Goal: Register for event/course

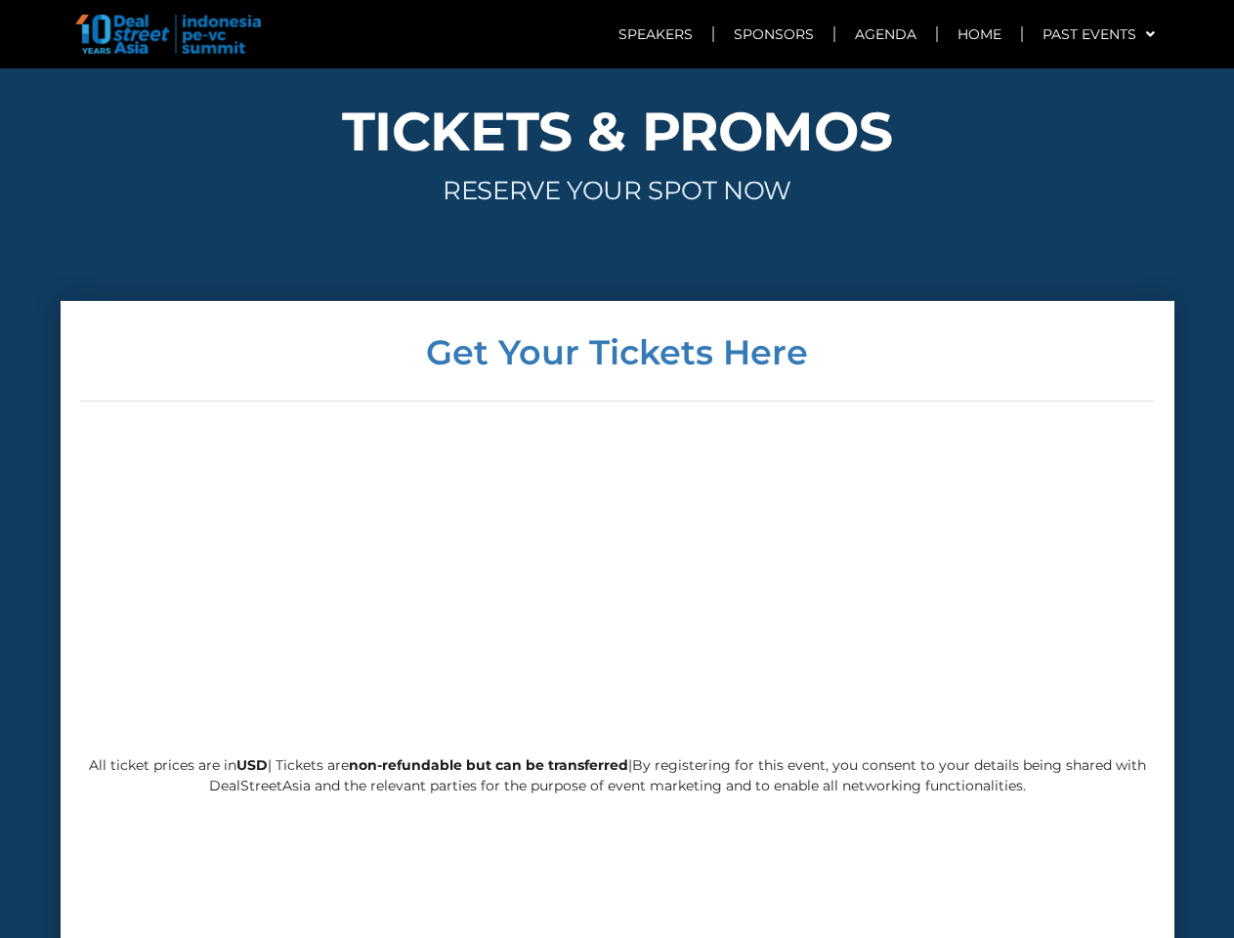
scroll to position [4714, 0]
